Goal: Information Seeking & Learning: Learn about a topic

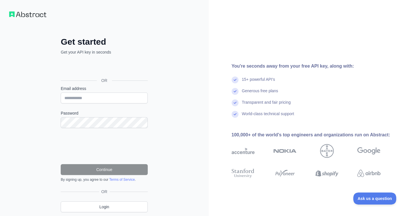
scroll to position [19, 0]
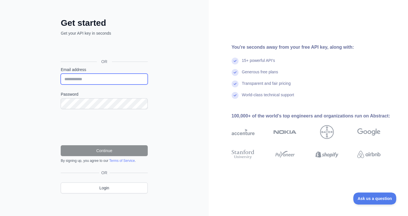
click at [92, 80] on input "Email address" at bounding box center [104, 79] width 87 height 11
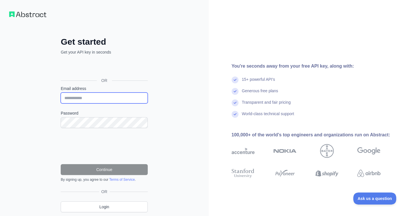
click at [82, 101] on input "Email address" at bounding box center [104, 98] width 87 height 11
click at [91, 101] on input "Email address" at bounding box center [104, 98] width 87 height 11
type input "**********"
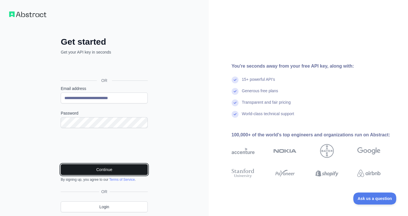
click at [117, 169] on button "Continue" at bounding box center [104, 169] width 87 height 11
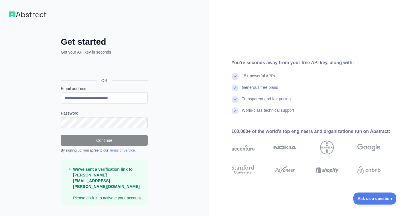
scroll to position [6, 0]
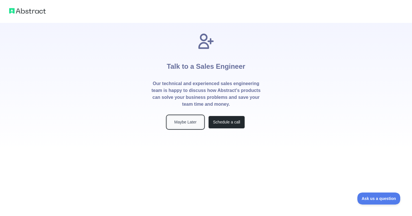
click at [194, 121] on button "Maybe Later" at bounding box center [185, 122] width 37 height 13
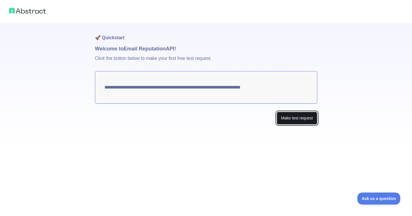
click at [292, 117] on button "Make test request" at bounding box center [297, 118] width 40 height 13
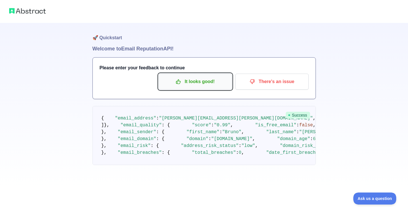
click at [206, 77] on p "It looks good!" at bounding box center [195, 82] width 65 height 10
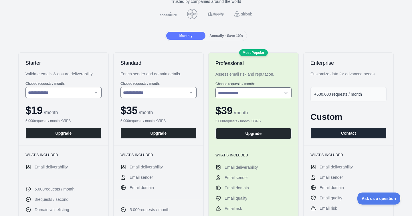
scroll to position [60, 0]
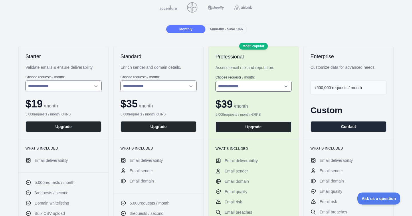
click at [343, 69] on div "Customize data for advanced needs." at bounding box center [349, 67] width 76 height 6
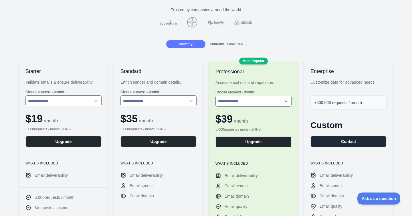
scroll to position [0, 0]
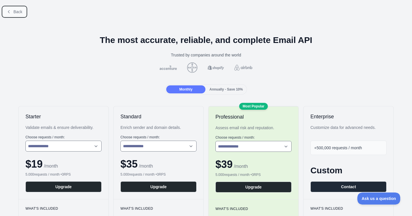
click at [22, 11] on span "Back" at bounding box center [17, 11] width 9 height 5
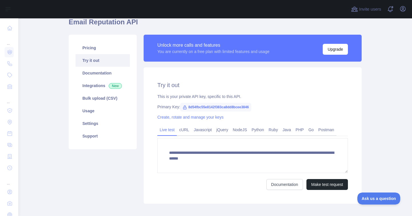
scroll to position [30, 0]
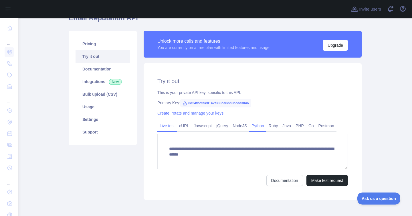
click at [261, 127] on link "Python" at bounding box center [257, 125] width 17 height 9
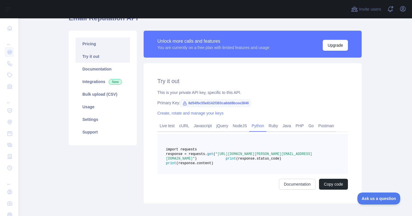
click at [100, 43] on link "Pricing" at bounding box center [103, 44] width 54 height 13
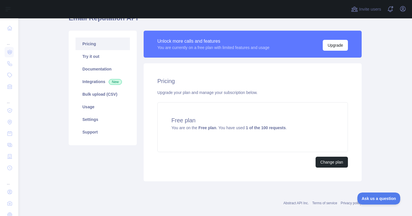
click at [297, 86] on div "Pricing Upgrade your plan and manage your subscription below. Free plan You are…" at bounding box center [253, 122] width 218 height 118
click at [193, 115] on div "Free plan You are on the Free plan . You have used 1 of the 100 requests ." at bounding box center [253, 127] width 191 height 50
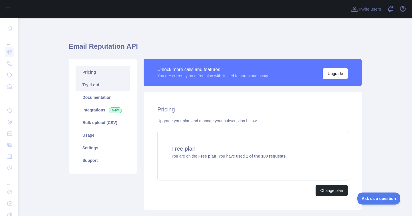
click at [113, 84] on link "Try it out" at bounding box center [103, 84] width 54 height 13
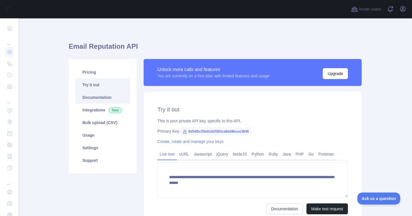
click at [108, 92] on link "Documentation" at bounding box center [103, 97] width 54 height 13
click at [86, 111] on link "Integrations New" at bounding box center [103, 110] width 54 height 13
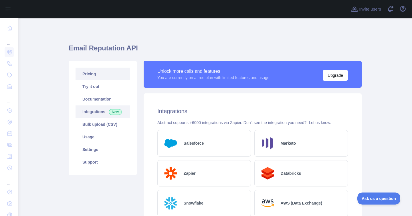
click at [86, 80] on link "Pricing" at bounding box center [103, 74] width 54 height 13
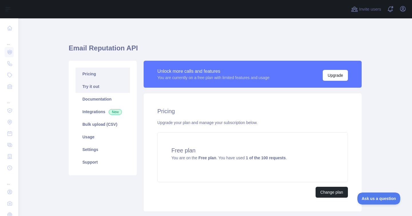
click at [85, 90] on link "Try it out" at bounding box center [103, 86] width 54 height 13
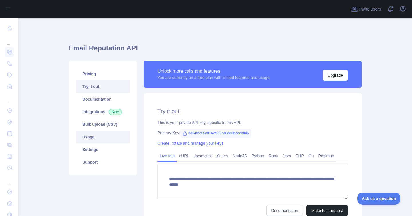
click at [103, 139] on link "Usage" at bounding box center [103, 137] width 54 height 13
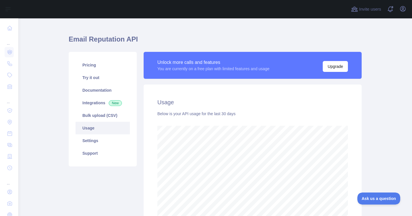
scroll to position [8, 0]
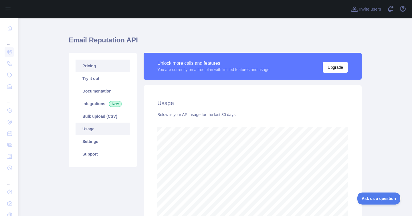
click at [101, 71] on link "Pricing" at bounding box center [103, 66] width 54 height 13
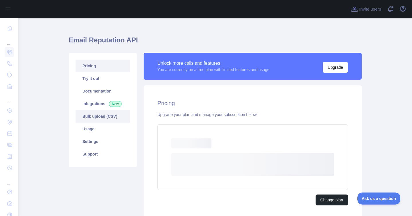
click at [101, 116] on link "Bulk upload (CSV)" at bounding box center [103, 116] width 54 height 13
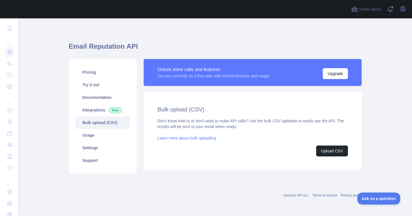
scroll to position [2, 0]
click at [100, 94] on link "Documentation" at bounding box center [103, 97] width 54 height 13
